Goal: Task Accomplishment & Management: Manage account settings

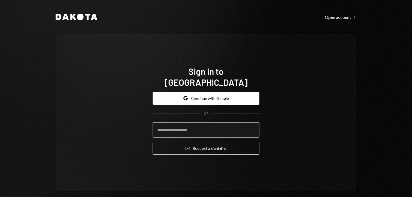
click at [173, 122] on input "email" at bounding box center [206, 129] width 107 height 15
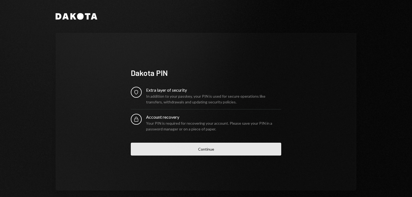
click at [213, 149] on button "Continue" at bounding box center [206, 149] width 150 height 13
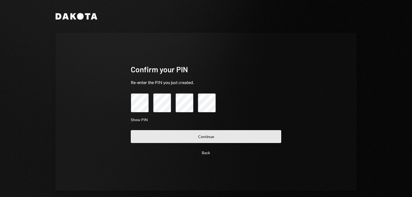
click at [215, 136] on button "Continue" at bounding box center [206, 136] width 150 height 13
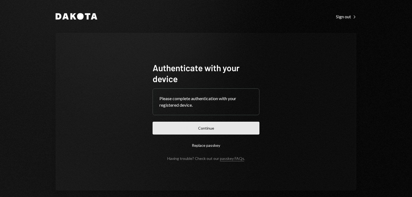
click at [213, 130] on button "Continue" at bounding box center [206, 128] width 107 height 13
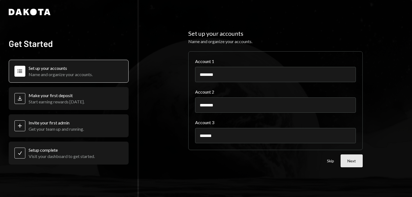
click at [346, 160] on button "Next" at bounding box center [352, 160] width 22 height 13
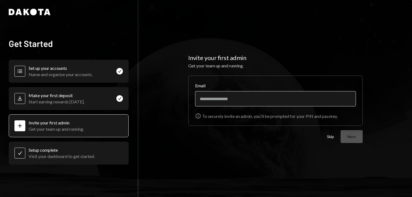
click at [256, 100] on input "Email" at bounding box center [275, 98] width 161 height 15
type input "**********"
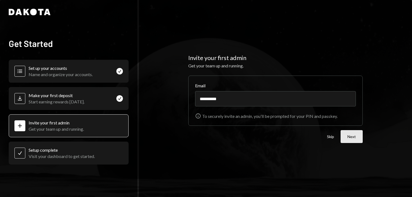
click at [344, 137] on button "Next" at bounding box center [352, 136] width 22 height 13
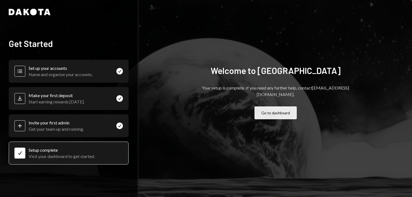
click at [285, 113] on button "Go to dashboard" at bounding box center [276, 112] width 42 height 13
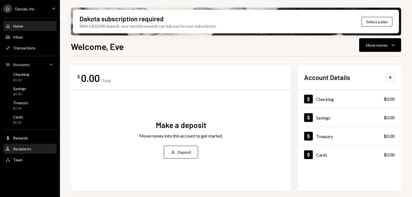
click at [15, 149] on div "Recipients" at bounding box center [22, 148] width 18 height 5
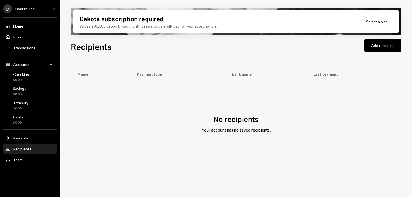
click at [360, 55] on div "Recipients Add recipient Name Payment type Bank name Last payment No recipients…" at bounding box center [236, 134] width 330 height 189
click at [17, 158] on div "Team" at bounding box center [18, 159] width 10 height 5
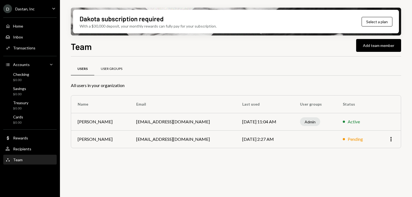
click at [109, 70] on div "User Groups" at bounding box center [112, 69] width 22 height 5
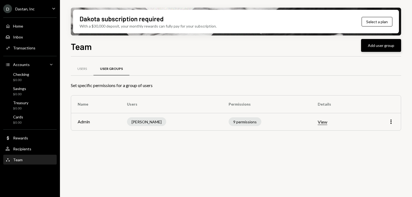
click at [388, 42] on button "Add user group" at bounding box center [381, 45] width 40 height 13
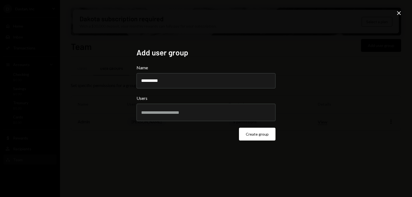
type input "**********"
click at [209, 119] on div at bounding box center [206, 113] width 130 height 14
click at [319, 104] on div "**********" at bounding box center [206, 98] width 412 height 197
click at [262, 134] on button "Create group" at bounding box center [257, 134] width 37 height 13
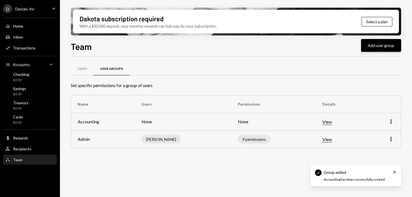
click at [370, 49] on button "Add user group" at bounding box center [381, 45] width 40 height 13
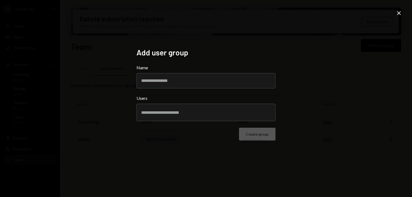
click at [400, 16] on icon "Close" at bounding box center [399, 13] width 7 height 7
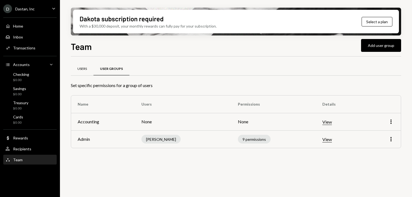
click at [78, 68] on div "Users" at bounding box center [82, 69] width 10 height 5
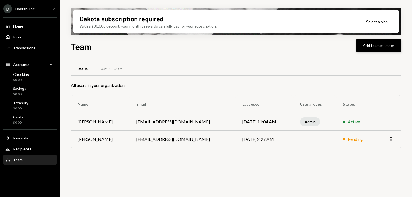
click at [375, 44] on button "Add team member" at bounding box center [378, 45] width 45 height 13
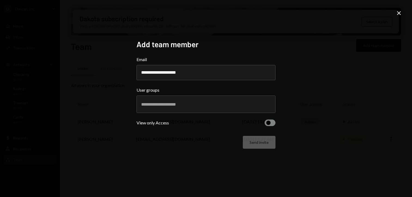
type input "**********"
click at [219, 106] on input "text" at bounding box center [206, 104] width 130 height 5
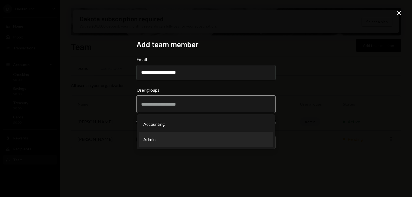
click at [199, 140] on li "Admin" at bounding box center [206, 139] width 134 height 15
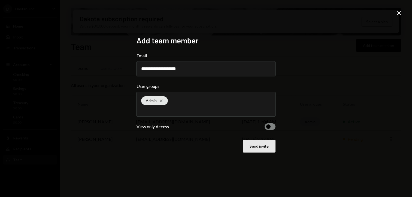
click at [258, 146] on button "Send invite" at bounding box center [259, 146] width 33 height 13
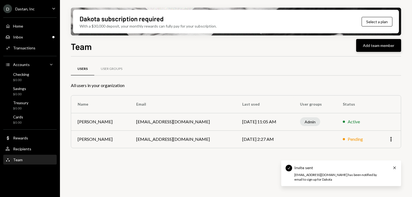
click at [364, 43] on button "Add team member" at bounding box center [378, 45] width 45 height 13
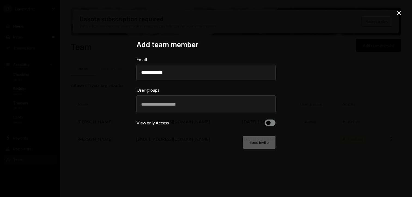
type input "**********"
click at [212, 111] on div at bounding box center [206, 104] width 130 height 14
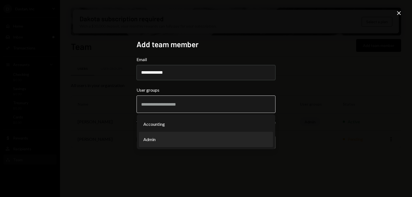
click at [195, 139] on li "Admin" at bounding box center [206, 139] width 134 height 15
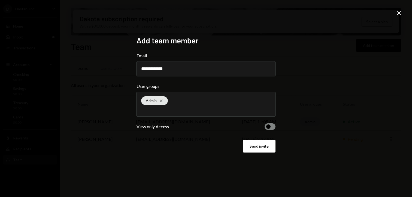
click at [243, 145] on div "Send invite" at bounding box center [206, 146] width 139 height 13
click at [252, 145] on button "Send invite" at bounding box center [259, 146] width 33 height 13
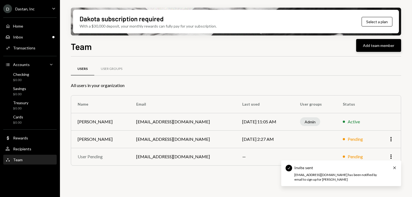
click at [388, 47] on button "Add team member" at bounding box center [378, 45] width 45 height 13
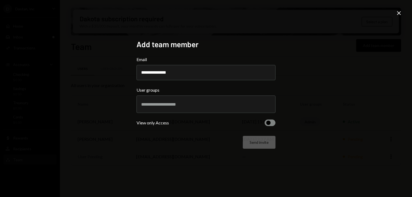
type input "**********"
click at [222, 105] on input "text" at bounding box center [206, 104] width 130 height 5
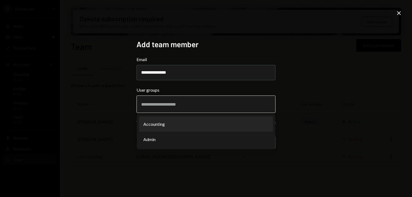
click at [194, 122] on li "Accounting" at bounding box center [206, 123] width 134 height 15
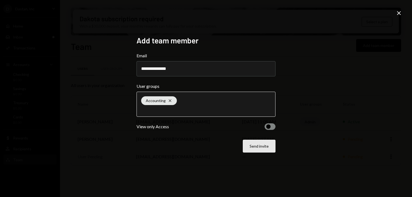
click at [265, 146] on button "Send invite" at bounding box center [259, 146] width 33 height 13
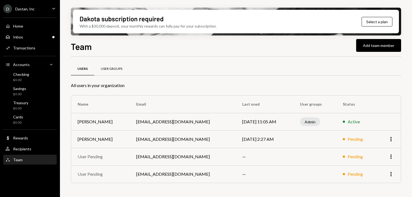
click at [116, 73] on div "User Groups" at bounding box center [111, 68] width 35 height 13
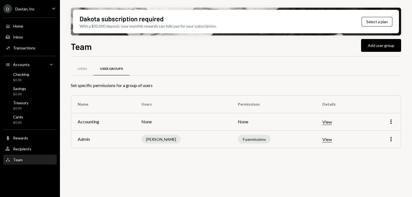
click at [231, 124] on td "None" at bounding box center [273, 121] width 85 height 17
click at [392, 121] on icon "More" at bounding box center [391, 121] width 7 height 7
click at [381, 132] on div "Edit" at bounding box center [378, 133] width 27 height 10
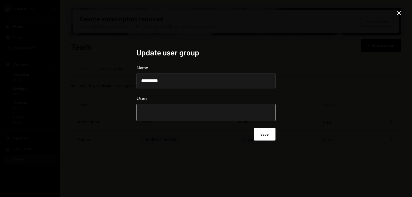
click at [208, 110] on input "text" at bounding box center [206, 112] width 130 height 5
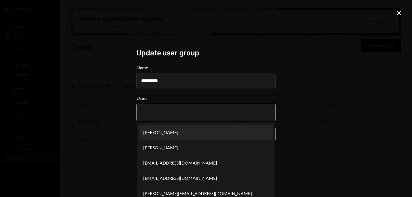
scroll to position [6, 0]
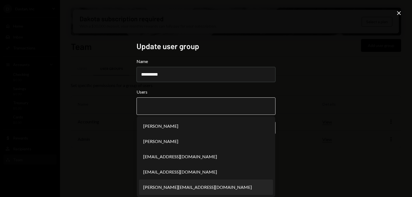
click at [171, 189] on li "[PERSON_NAME][EMAIL_ADDRESS][DOMAIN_NAME]" at bounding box center [206, 186] width 134 height 15
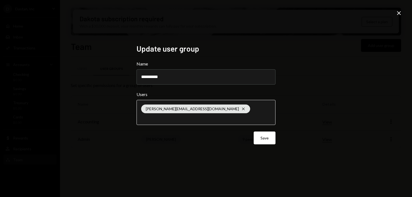
scroll to position [0, 0]
click at [260, 140] on button "Save" at bounding box center [265, 137] width 22 height 13
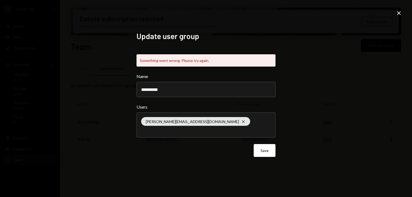
click at [397, 14] on icon "Close" at bounding box center [399, 13] width 7 height 7
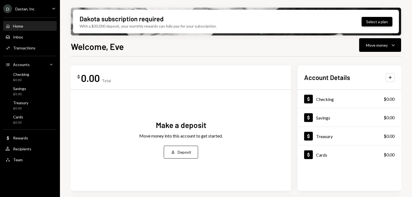
click at [375, 23] on button "Select a plan" at bounding box center [377, 22] width 31 height 10
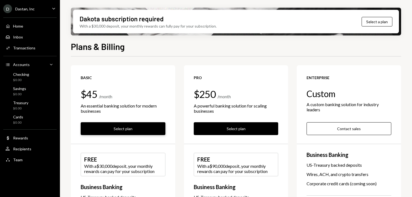
click at [120, 129] on button "Select plan" at bounding box center [123, 128] width 85 height 13
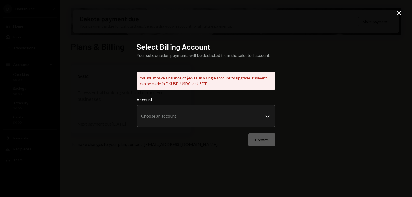
click at [159, 102] on div "Account Choose an account Chevron Down" at bounding box center [206, 111] width 139 height 31
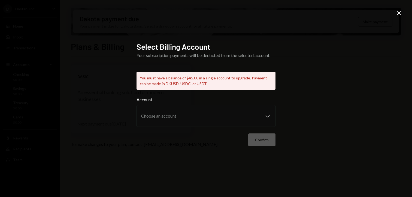
click at [401, 16] on icon "Close" at bounding box center [399, 13] width 7 height 7
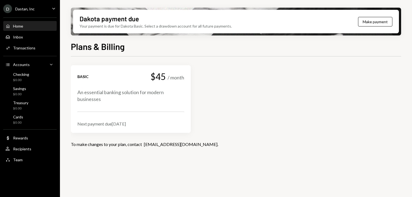
click at [16, 28] on div "Home" at bounding box center [18, 26] width 10 height 5
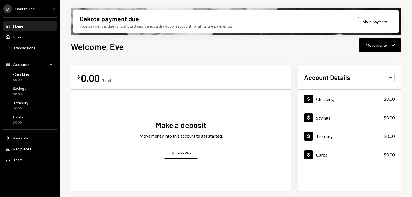
click at [55, 10] on icon "Caret Down" at bounding box center [54, 8] width 6 height 6
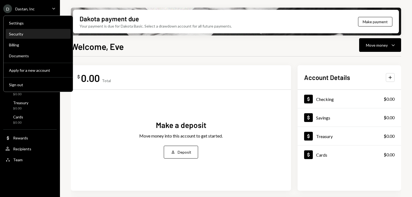
click at [17, 35] on div "Security" at bounding box center [38, 34] width 58 height 5
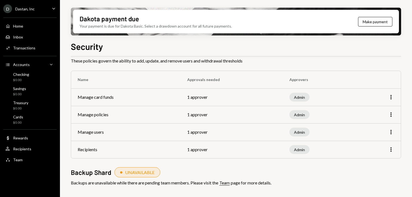
scroll to position [19, 0]
click at [31, 7] on div "Dastan, Inc" at bounding box center [24, 9] width 19 height 5
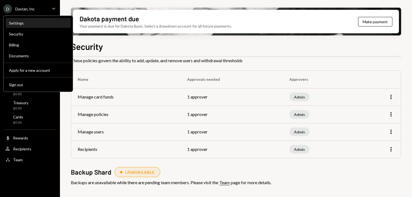
click at [32, 28] on div "Settings" at bounding box center [38, 23] width 58 height 9
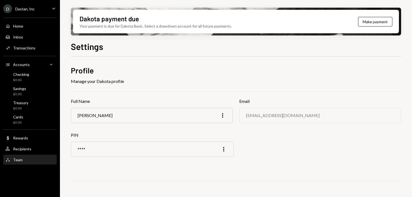
click at [28, 160] on div "Team Team" at bounding box center [29, 159] width 49 height 5
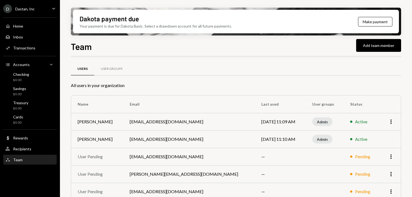
scroll to position [8, 0]
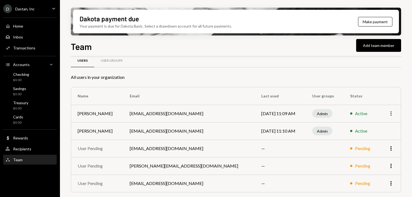
click at [391, 114] on icon "More" at bounding box center [391, 113] width 7 height 7
click at [383, 123] on div "Reset PIN" at bounding box center [378, 125] width 27 height 10
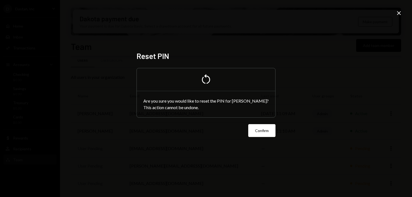
click at [400, 12] on icon at bounding box center [399, 13] width 4 height 4
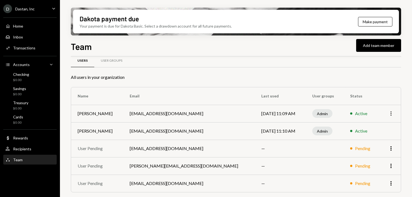
click at [391, 110] on icon "More" at bounding box center [391, 113] width 7 height 7
click at [325, 57] on div "Users User Groups" at bounding box center [236, 61] width 330 height 14
